Goal: Download file/media

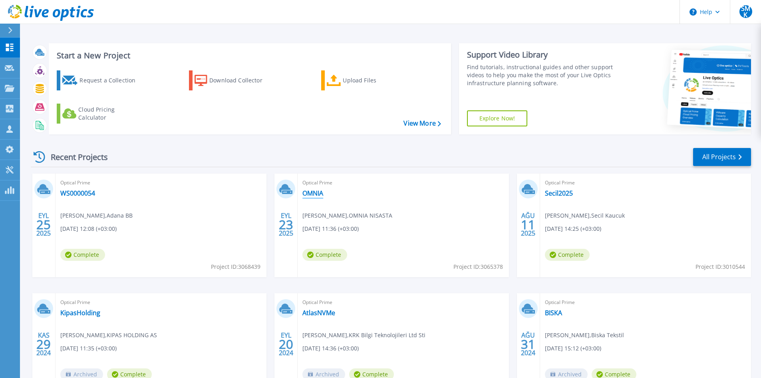
click at [311, 193] on link "OMNIA" at bounding box center [312, 193] width 21 height 8
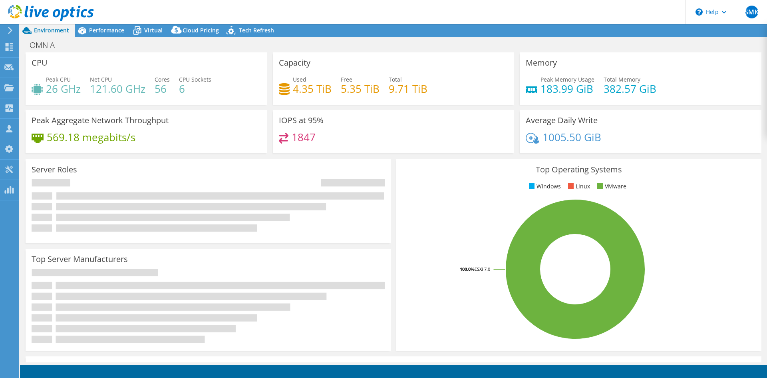
select select "USD"
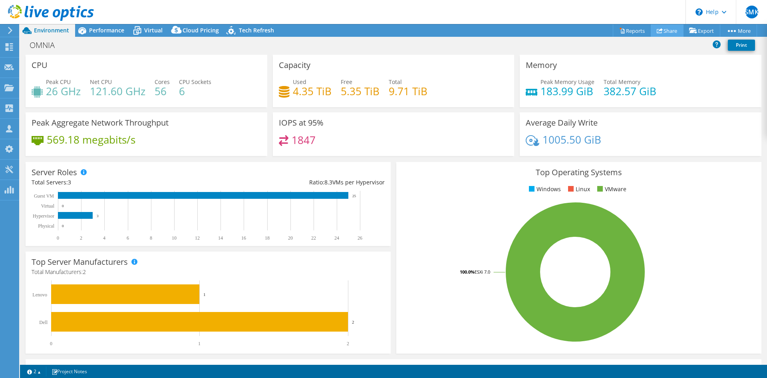
click at [663, 29] on link "Share" at bounding box center [667, 30] width 33 height 12
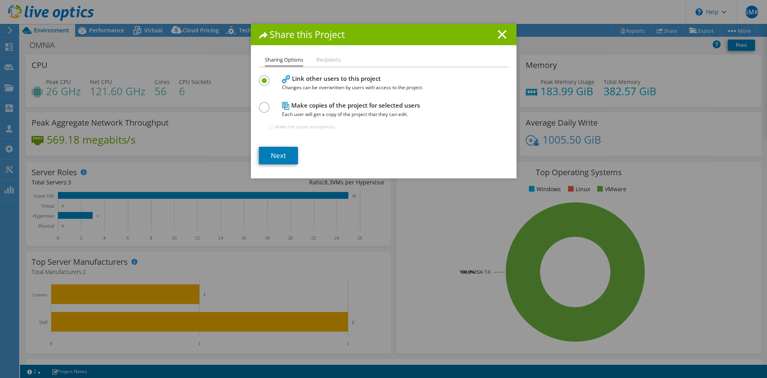
click at [328, 62] on li "Recipients" at bounding box center [328, 60] width 24 height 10
click at [500, 36] on icon at bounding box center [502, 34] width 9 height 9
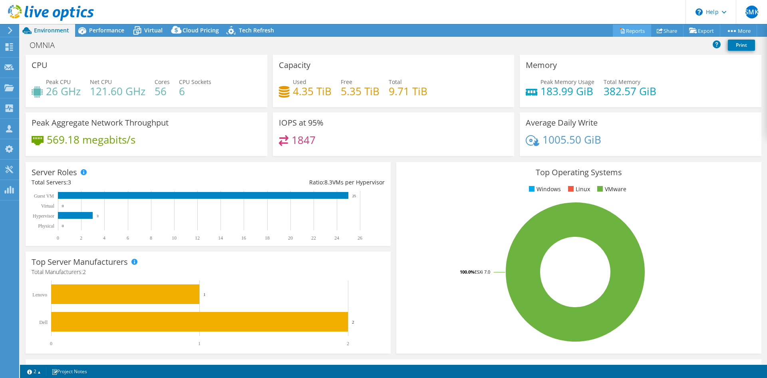
click at [626, 32] on link "Reports" at bounding box center [632, 30] width 38 height 12
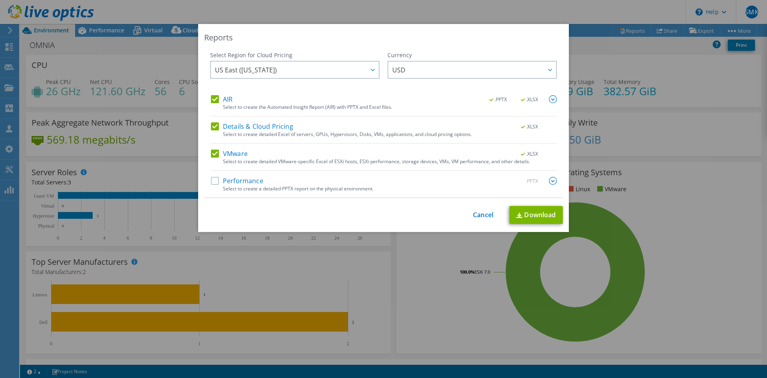
click at [211, 180] on label "Performance" at bounding box center [237, 181] width 52 height 8
click at [0, 0] on input "Performance" at bounding box center [0, 0] width 0 height 0
click at [214, 126] on label "Details & Cloud Pricing" at bounding box center [252, 126] width 82 height 8
click at [0, 0] on input "Details & Cloud Pricing" at bounding box center [0, 0] width 0 height 0
click at [211, 125] on label "Details & Cloud Pricing" at bounding box center [252, 126] width 82 height 8
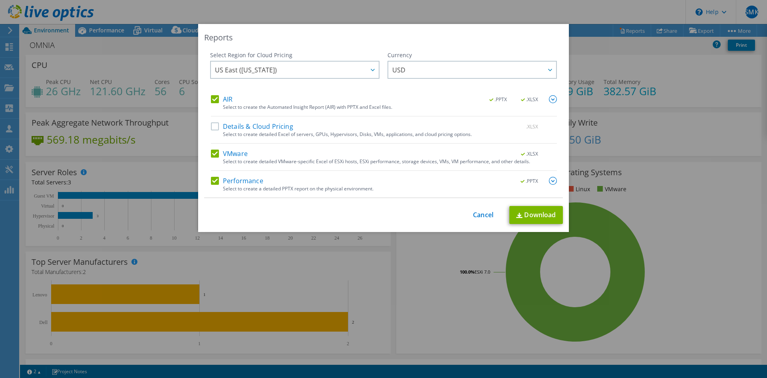
click at [0, 0] on input "Details & Cloud Pricing" at bounding box center [0, 0] width 0 height 0
click at [529, 215] on link "Download" at bounding box center [536, 215] width 54 height 18
click at [483, 215] on link "Cancel" at bounding box center [483, 215] width 20 height 8
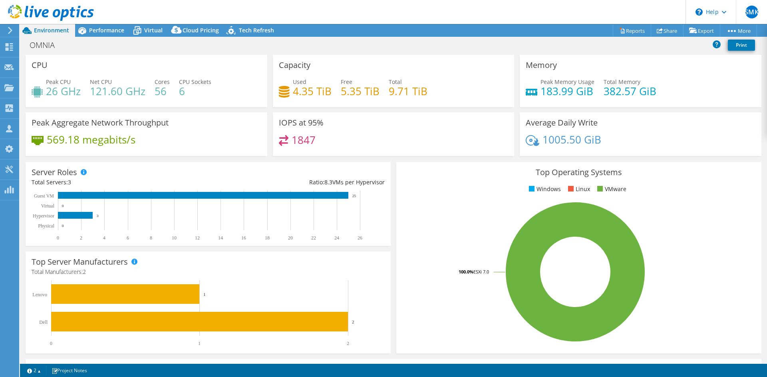
select select "USD"
